Goal: Communication & Community: Answer question/provide support

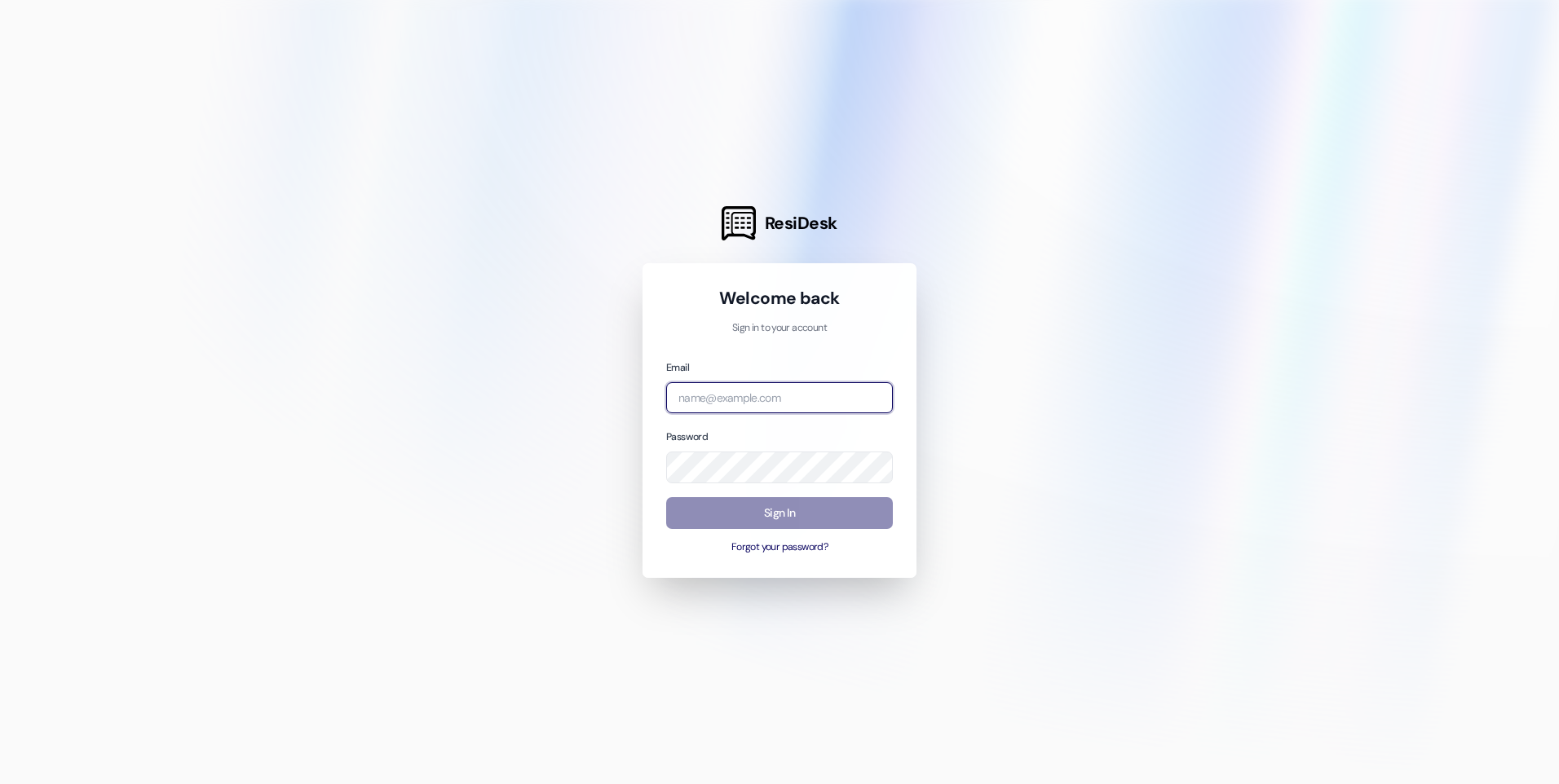
type input "[EMAIL_ADDRESS][DOMAIN_NAME]"
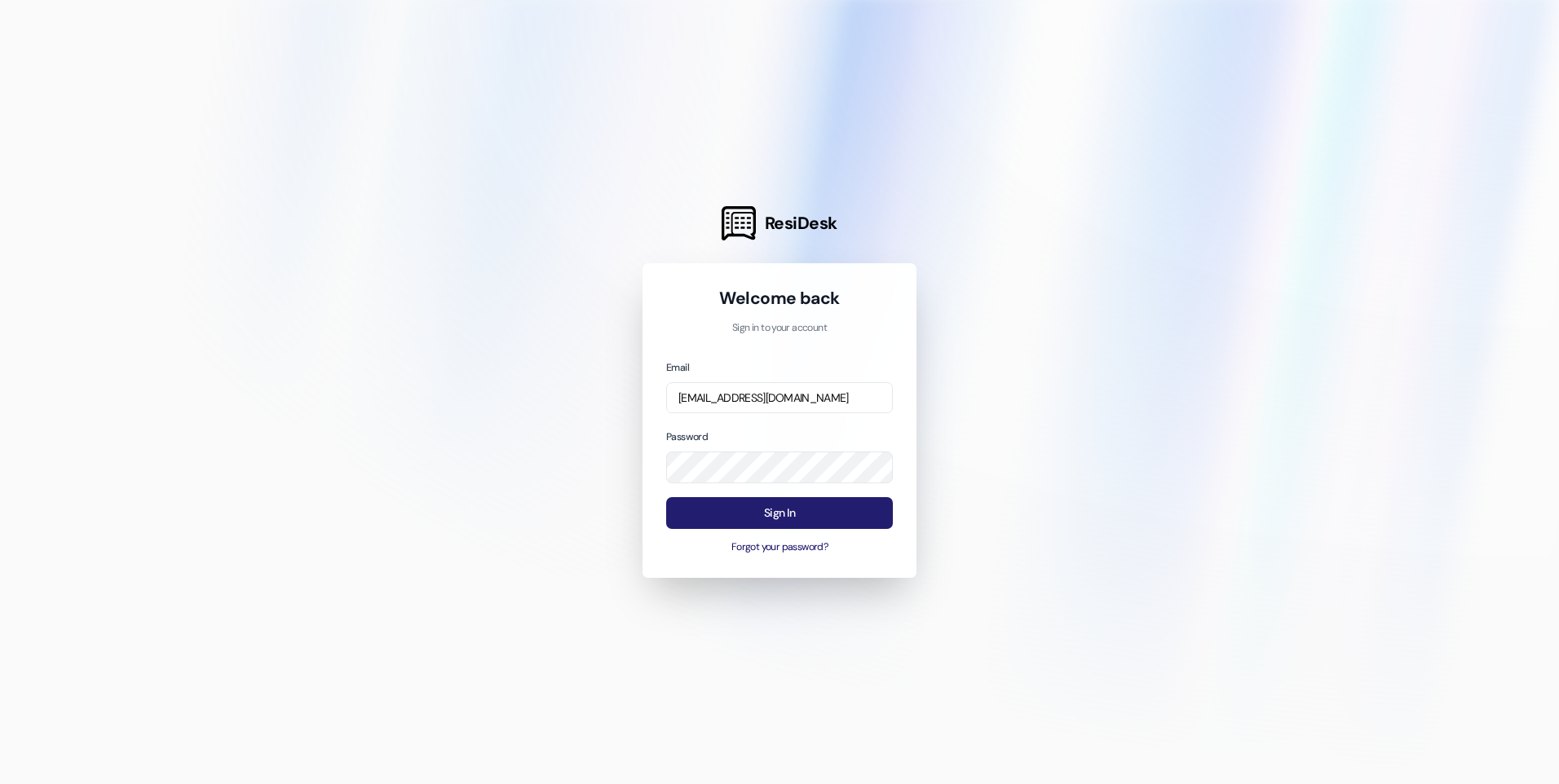
click at [807, 512] on button "Sign In" at bounding box center [779, 513] width 227 height 32
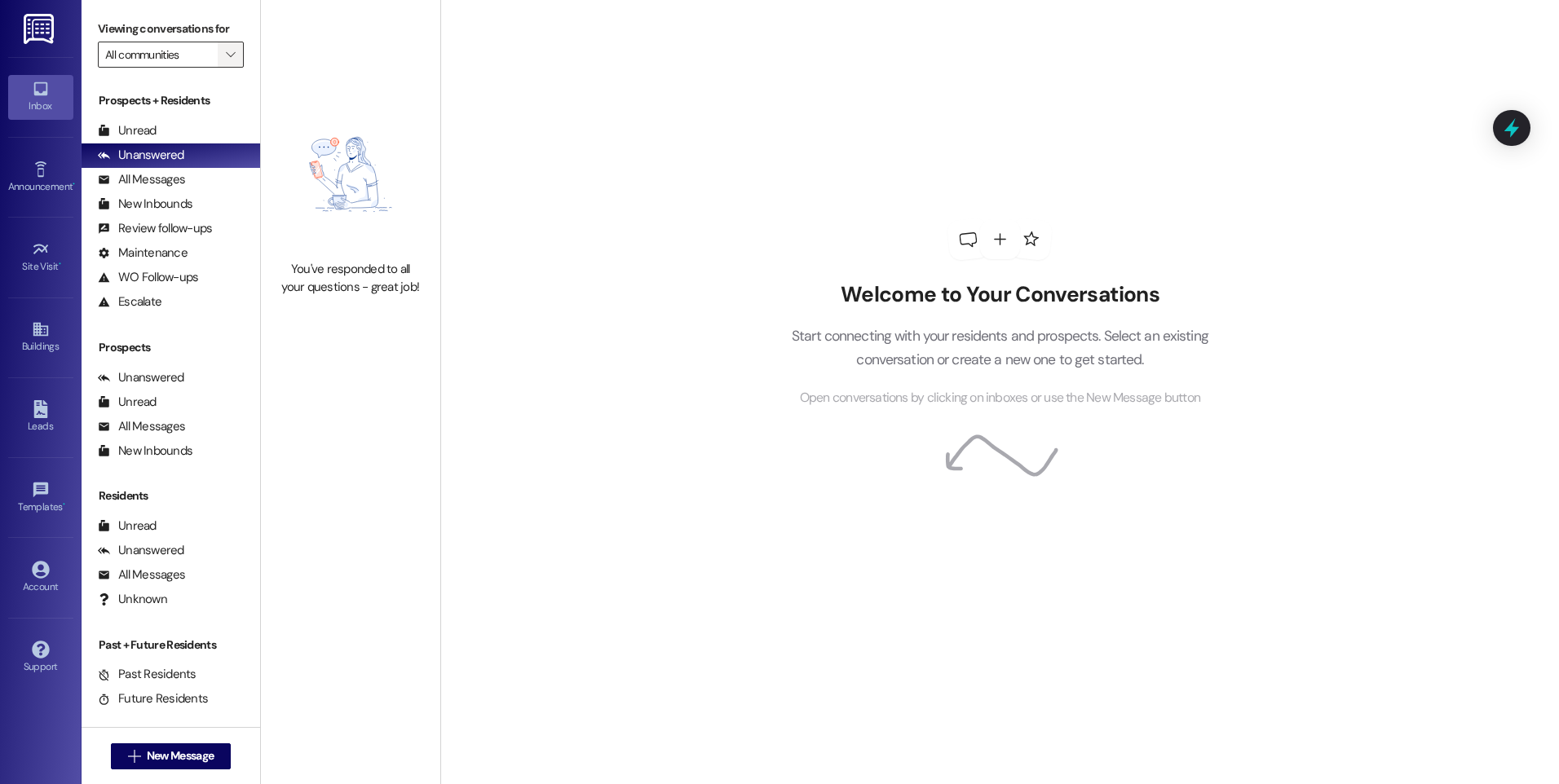
click at [218, 55] on button "" at bounding box center [230, 54] width 26 height 26
click at [126, 83] on span "All communities" at bounding box center [142, 82] width 74 height 16
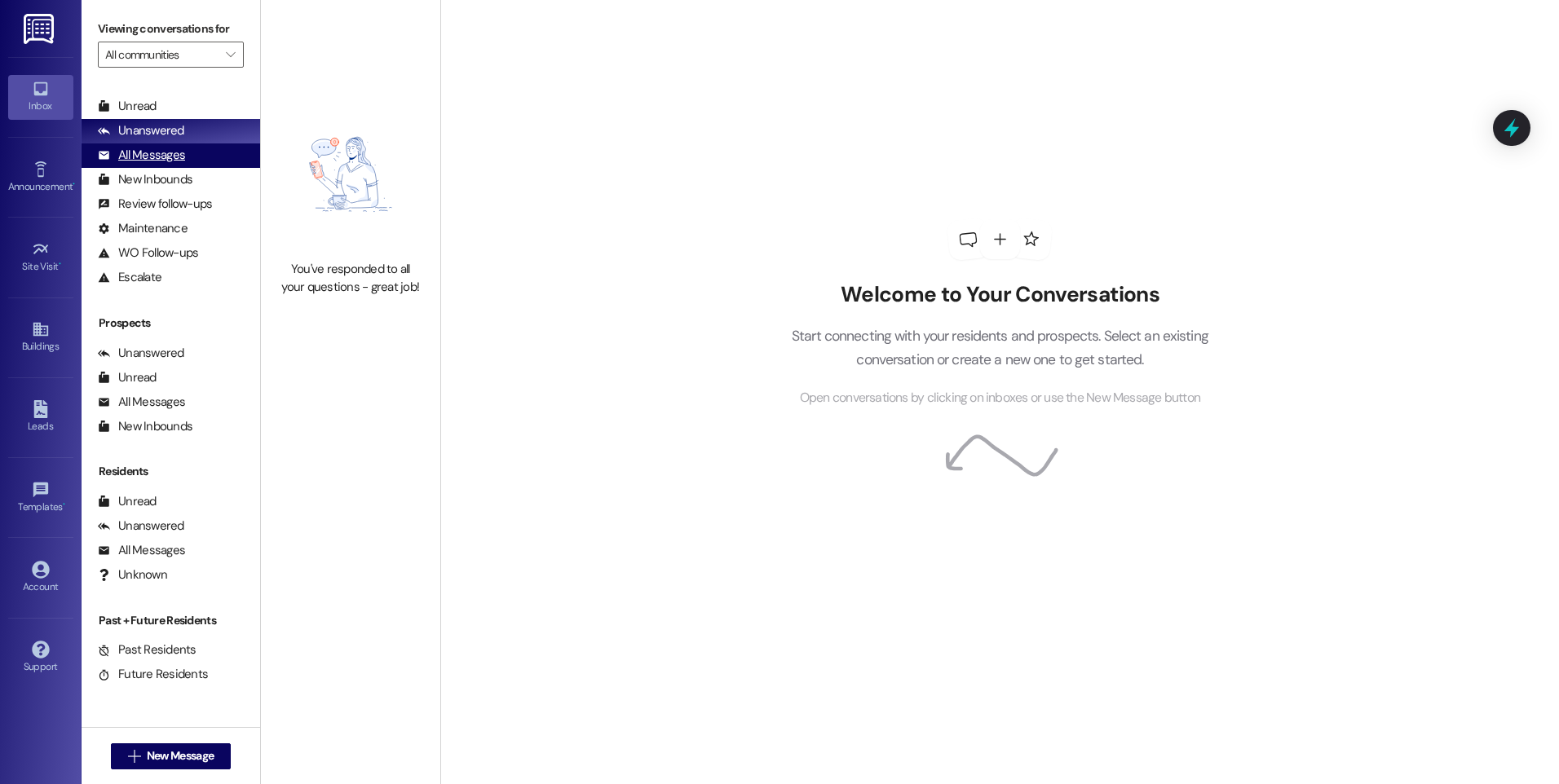
click at [123, 144] on div "All Messages (undefined)" at bounding box center [171, 155] width 179 height 24
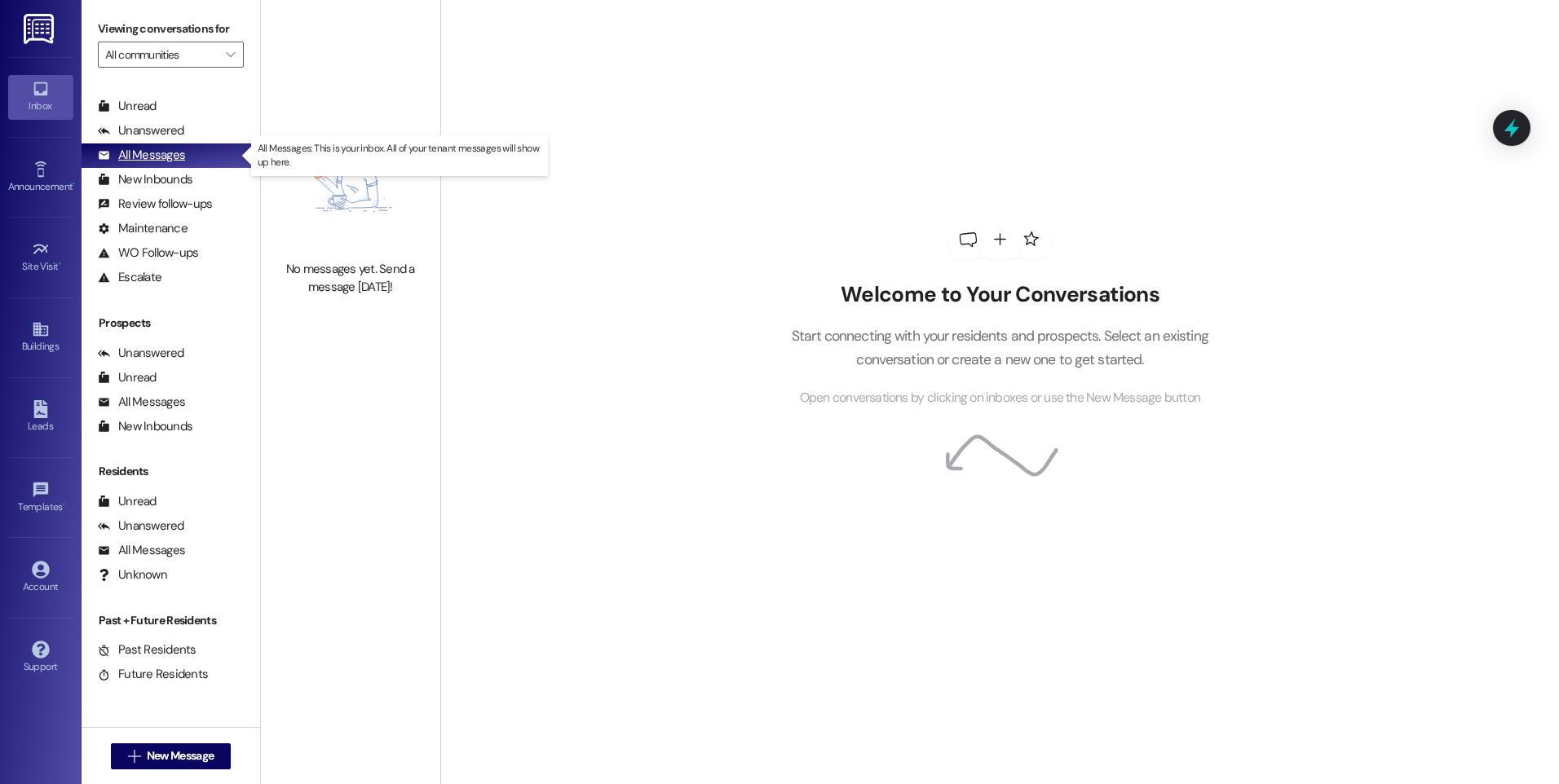
click at [144, 160] on div "All Messages" at bounding box center [141, 155] width 87 height 17
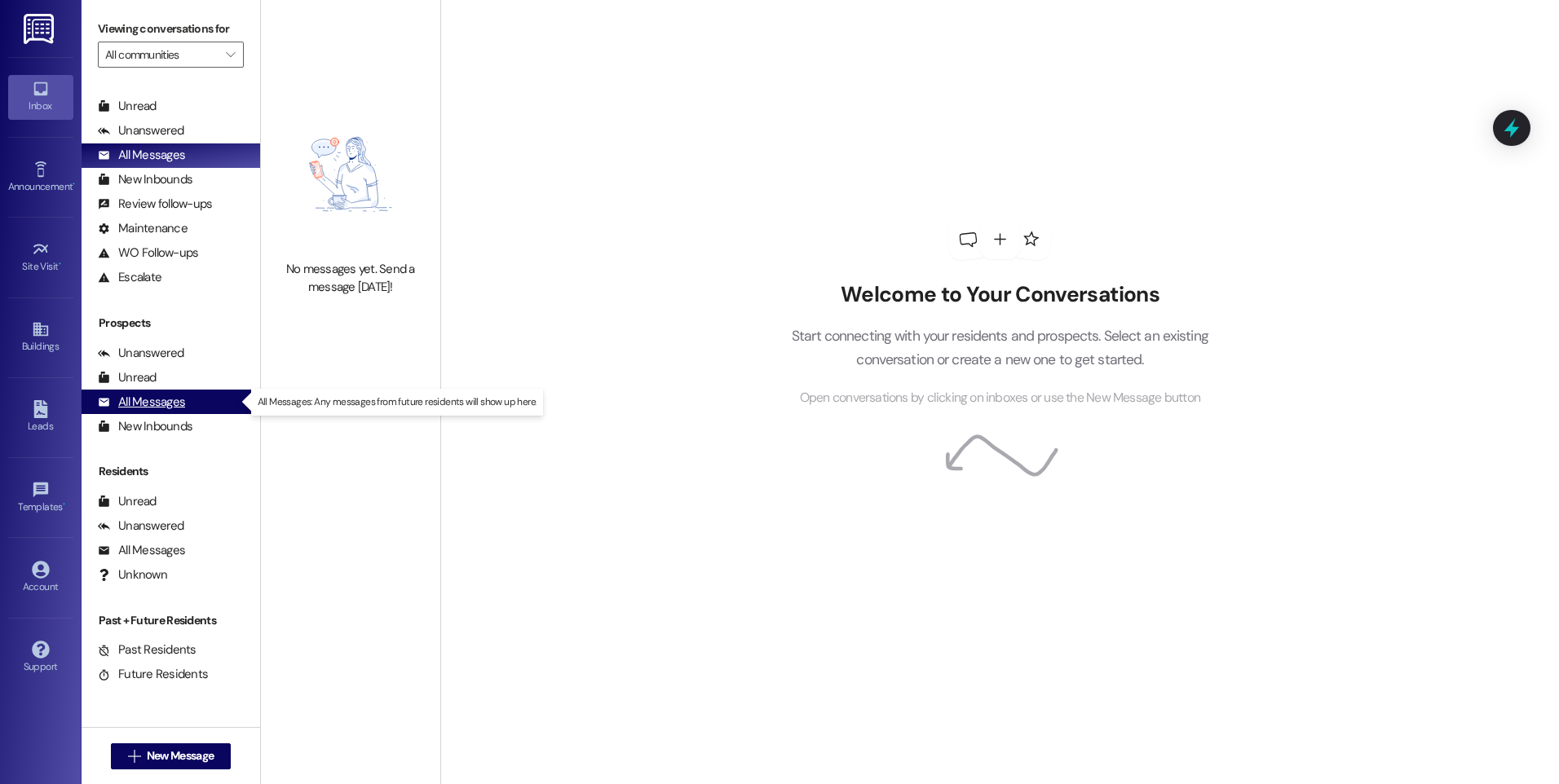
click at [144, 399] on div "All Messages" at bounding box center [141, 402] width 87 height 17
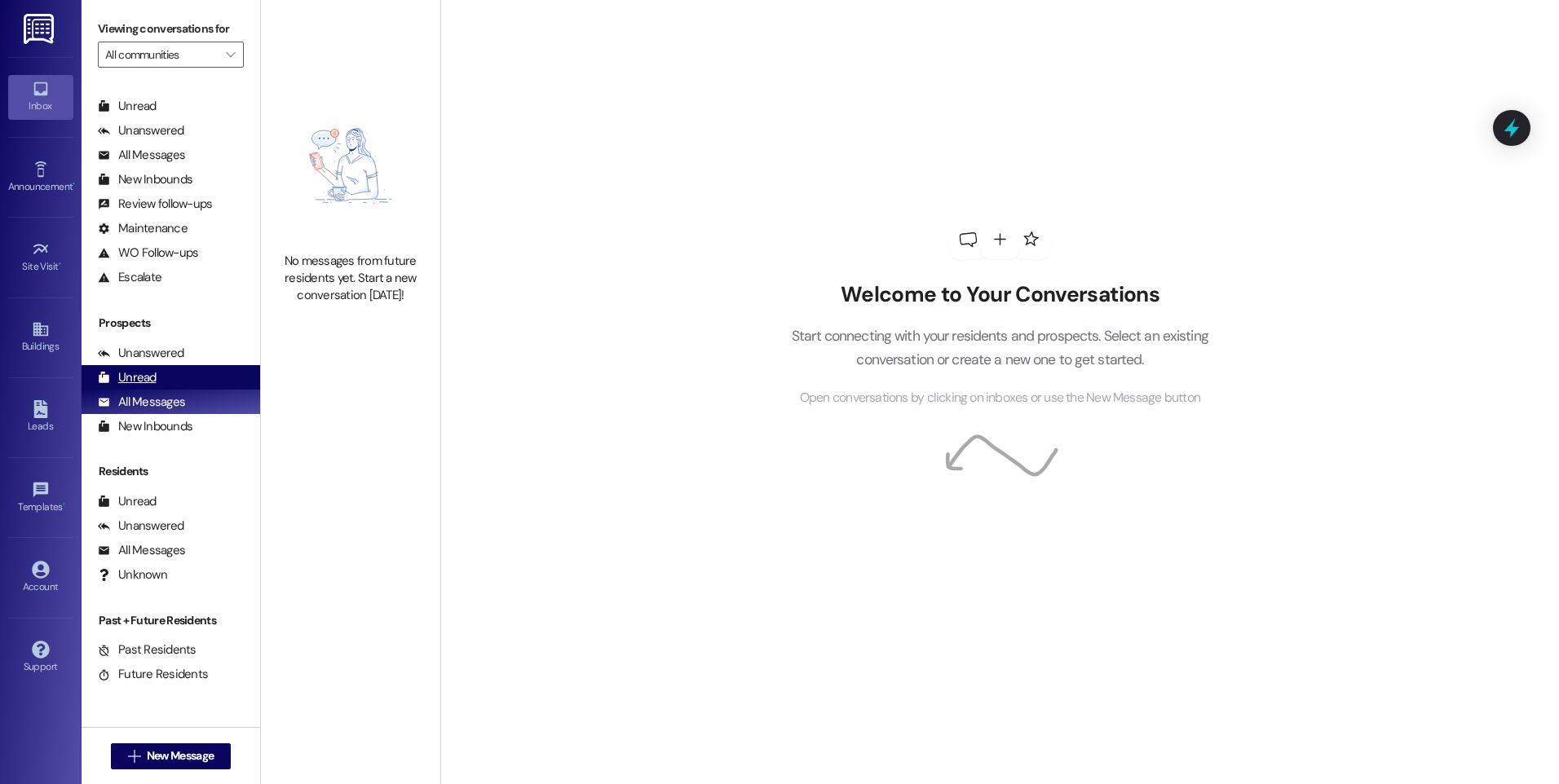
click at [148, 386] on div "Unread (0)" at bounding box center [171, 377] width 179 height 24
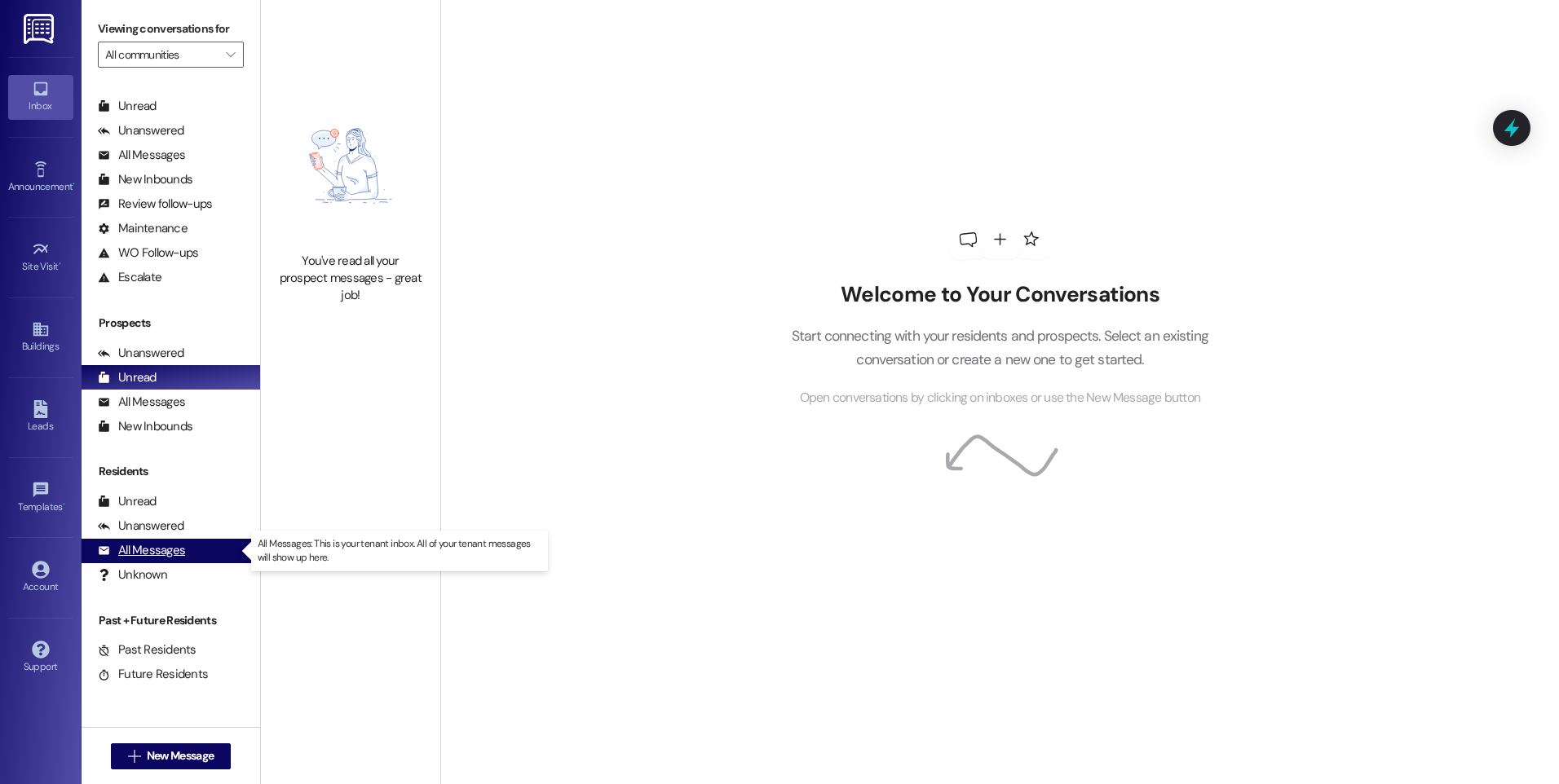
click at [164, 553] on div "All Messages" at bounding box center [141, 550] width 87 height 17
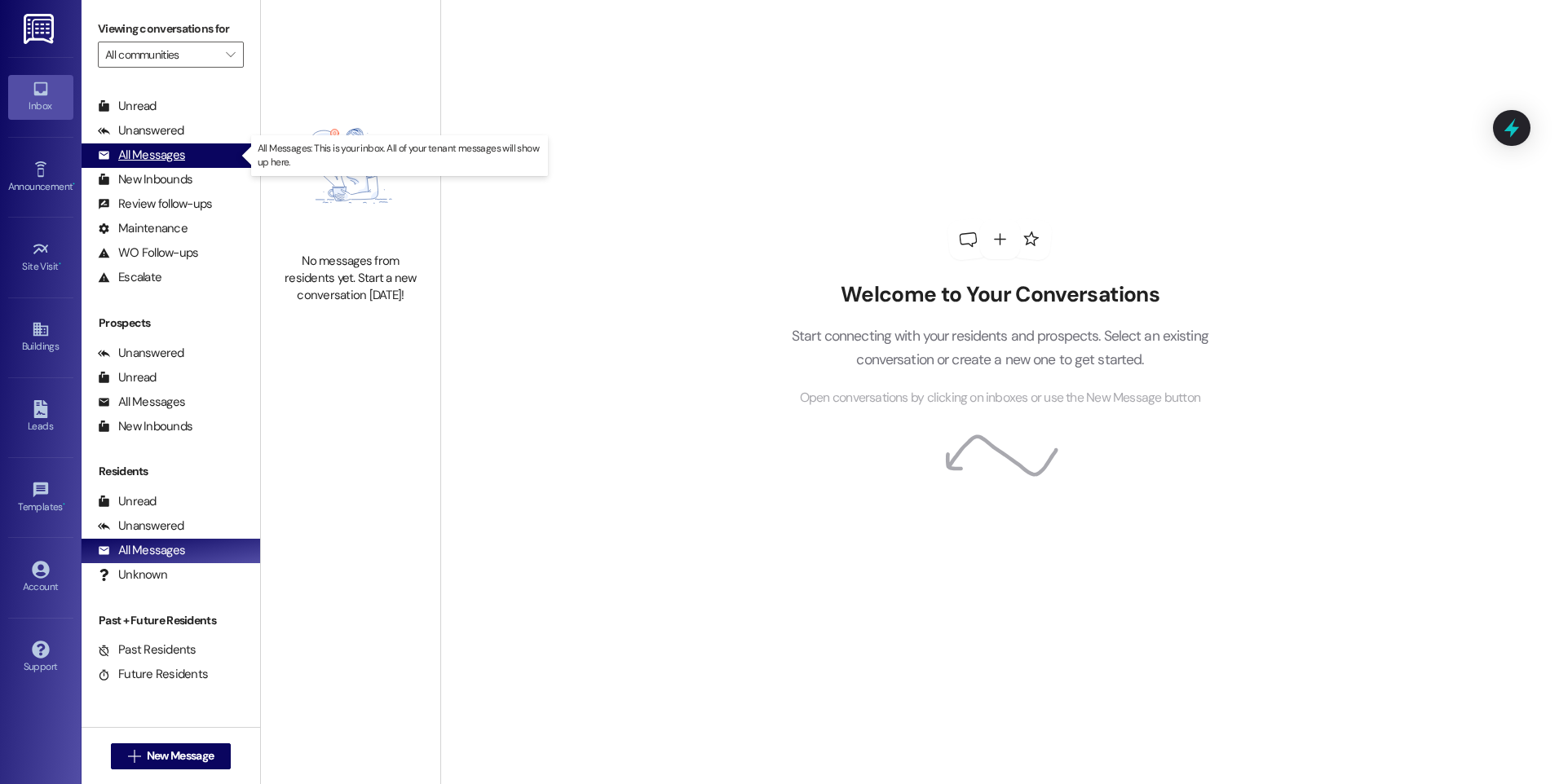
click at [143, 155] on div "All Messages" at bounding box center [141, 155] width 87 height 17
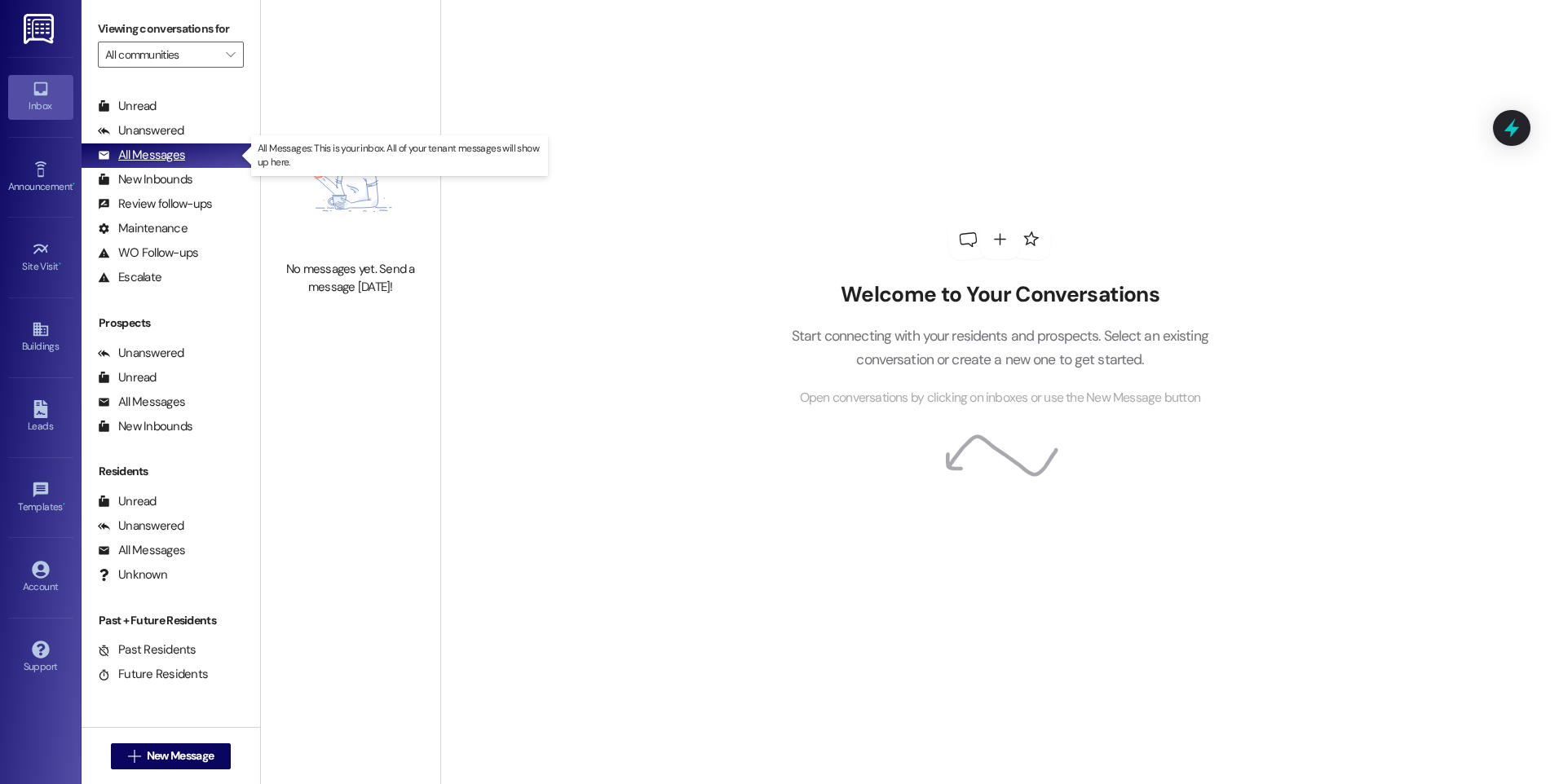
click at [167, 161] on div "All Messages" at bounding box center [141, 155] width 87 height 17
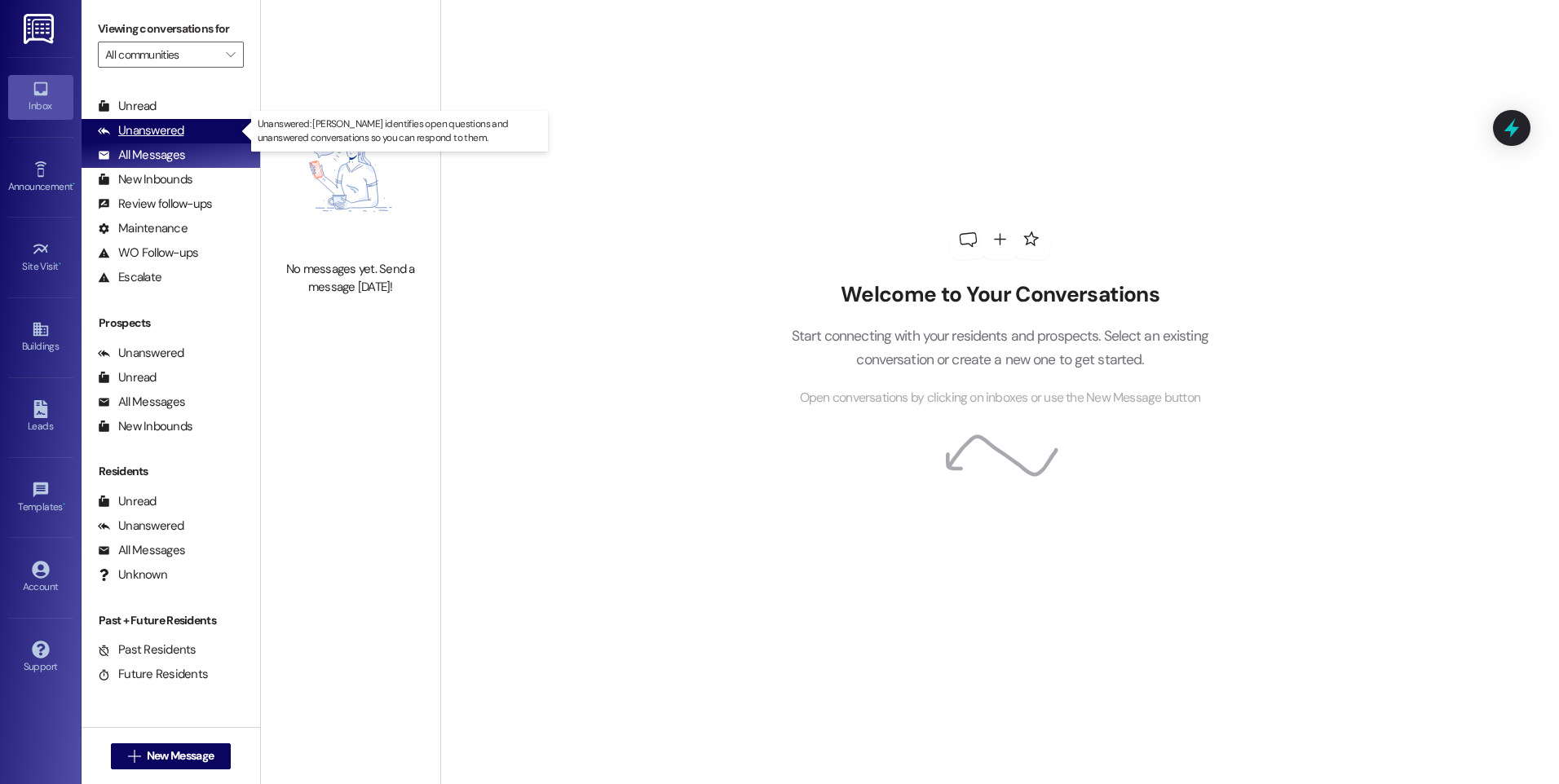
click at [155, 126] on div "Unanswered" at bounding box center [141, 131] width 86 height 17
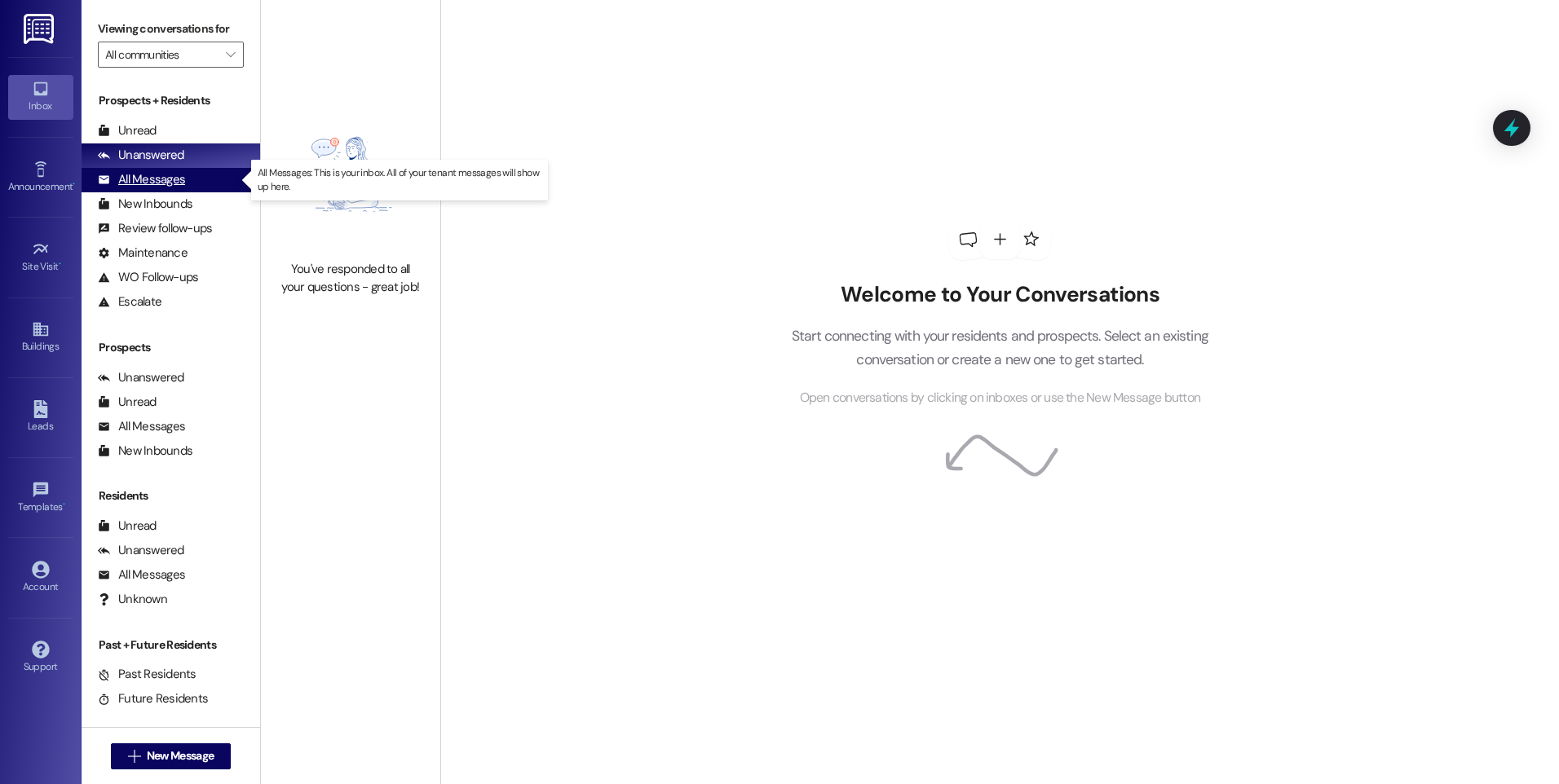
click at [138, 185] on div "All Messages" at bounding box center [141, 180] width 87 height 17
